Goal: Task Accomplishment & Management: Use online tool/utility

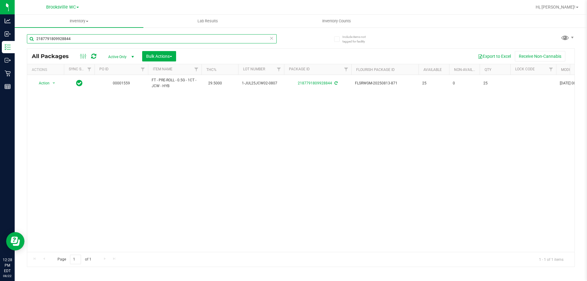
click at [117, 36] on input "2187791809928844" at bounding box center [152, 38] width 250 height 9
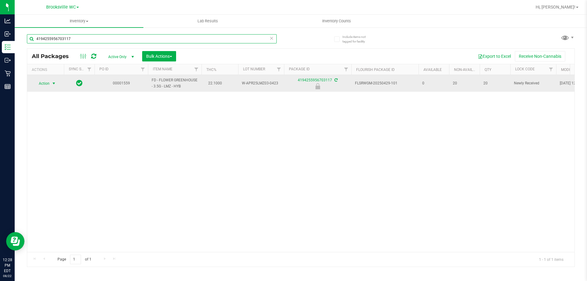
type input "4194255956703117"
click at [42, 82] on span "Action" at bounding box center [41, 83] width 16 height 9
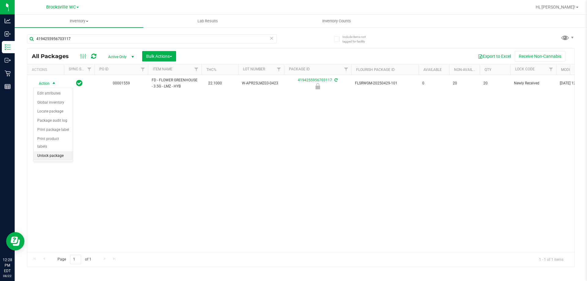
click at [52, 151] on li "Unlock package" at bounding box center [53, 155] width 39 height 9
